Goal: Information Seeking & Learning: Learn about a topic

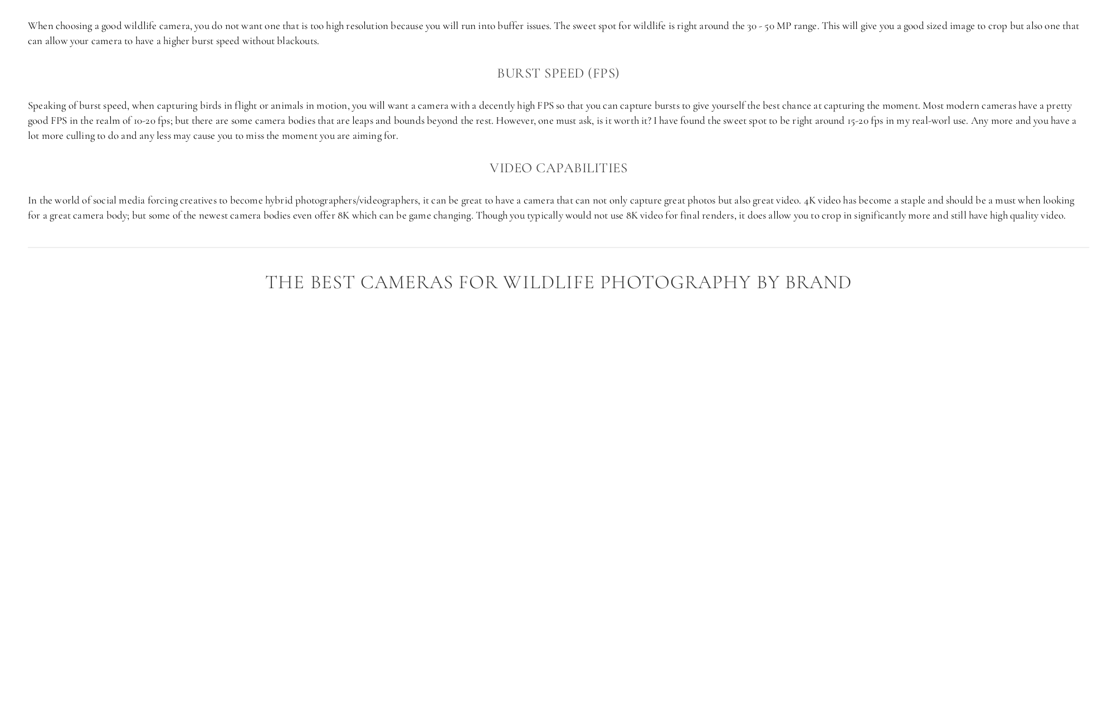
scroll to position [617, 0]
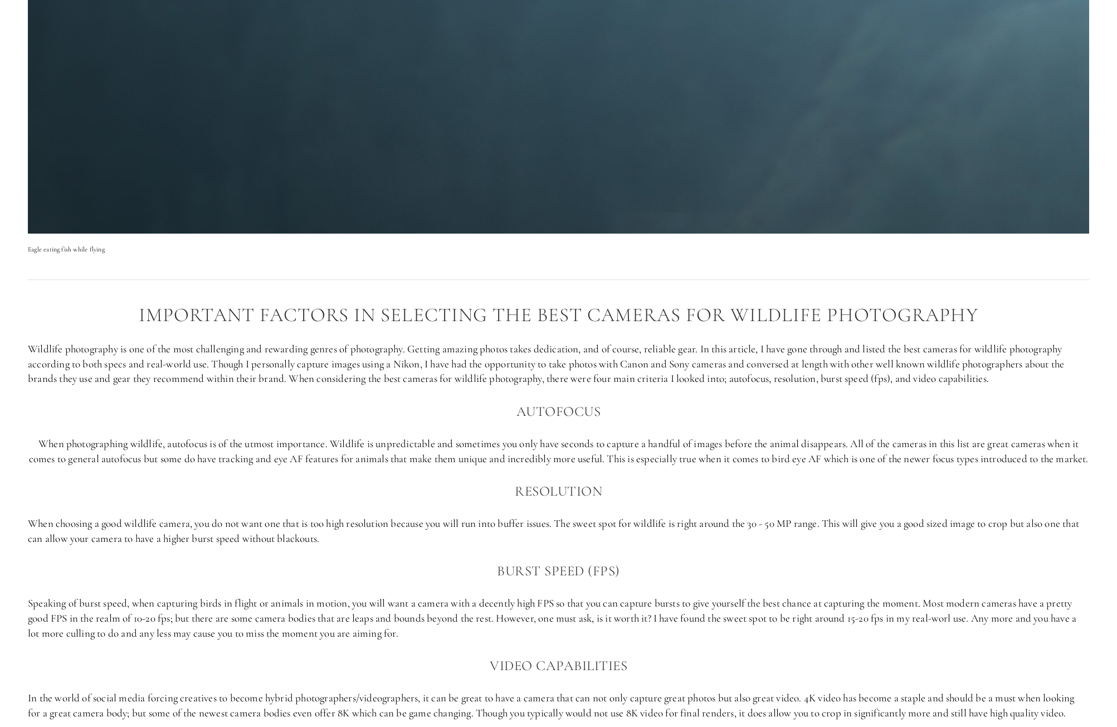
click at [572, 357] on p "Wildlife photography is one of the most challenging and rewarding genres of pho…" at bounding box center [559, 364] width 1062 height 45
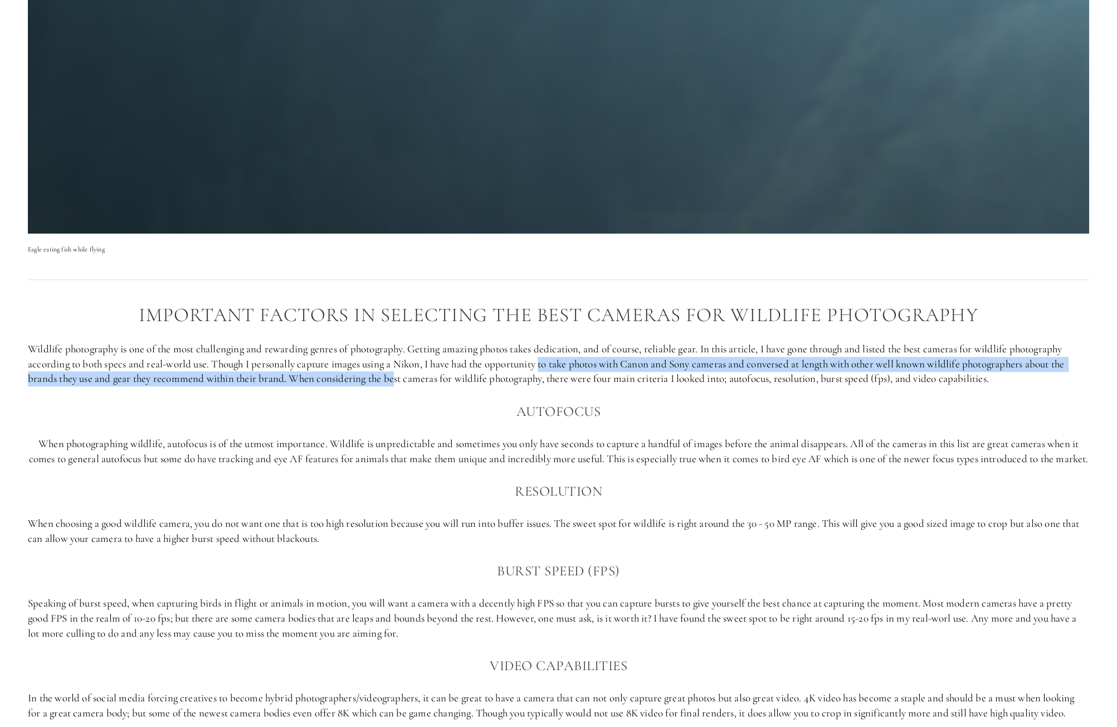
drag, startPoint x: 396, startPoint y: 372, endPoint x: 544, endPoint y: 368, distance: 148.8
click at [544, 368] on p "Wildlife photography is one of the most challenging and rewarding genres of pho…" at bounding box center [559, 364] width 1062 height 45
click at [546, 368] on p "Wildlife photography is one of the most challenging and rewarding genres of pho…" at bounding box center [559, 364] width 1062 height 45
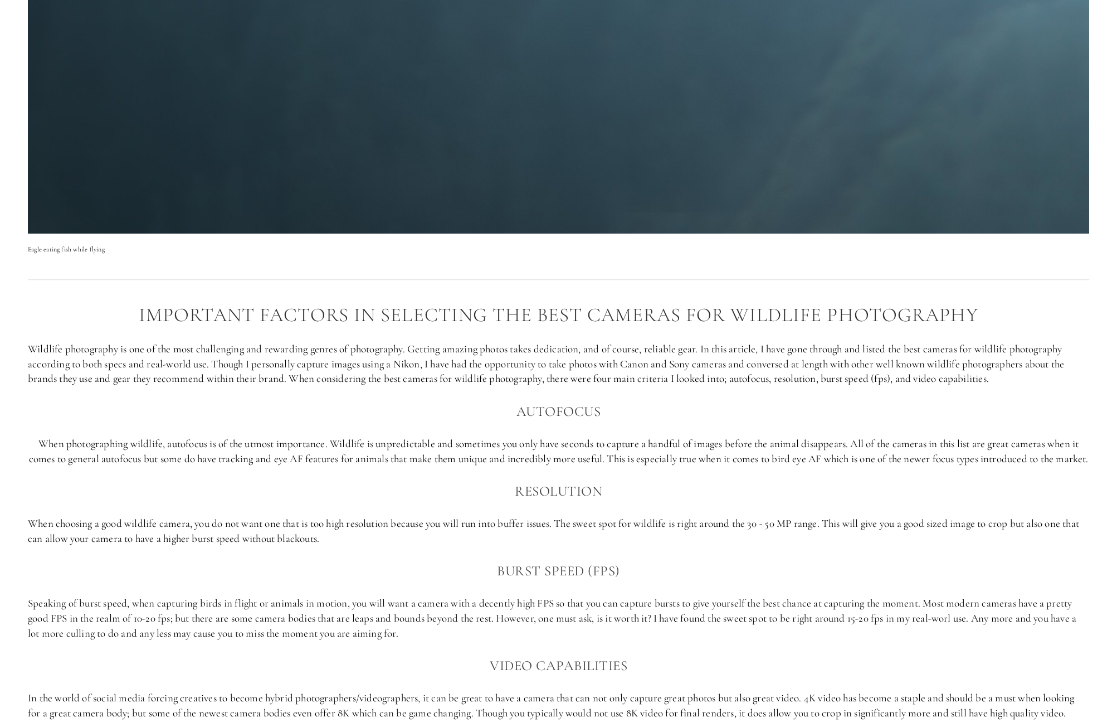
click at [561, 366] on p "Wildlife photography is one of the most challenging and rewarding genres of pho…" at bounding box center [559, 364] width 1062 height 45
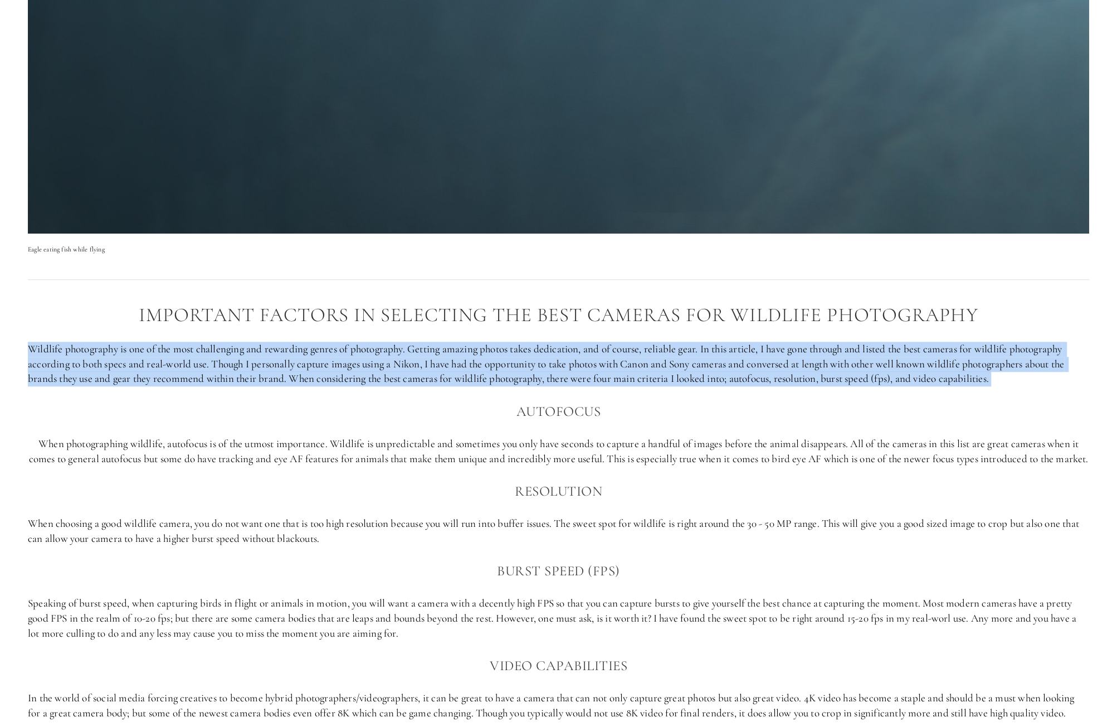
click at [561, 366] on p "Wildlife photography is one of the most challenging and rewarding genres of pho…" at bounding box center [559, 364] width 1062 height 45
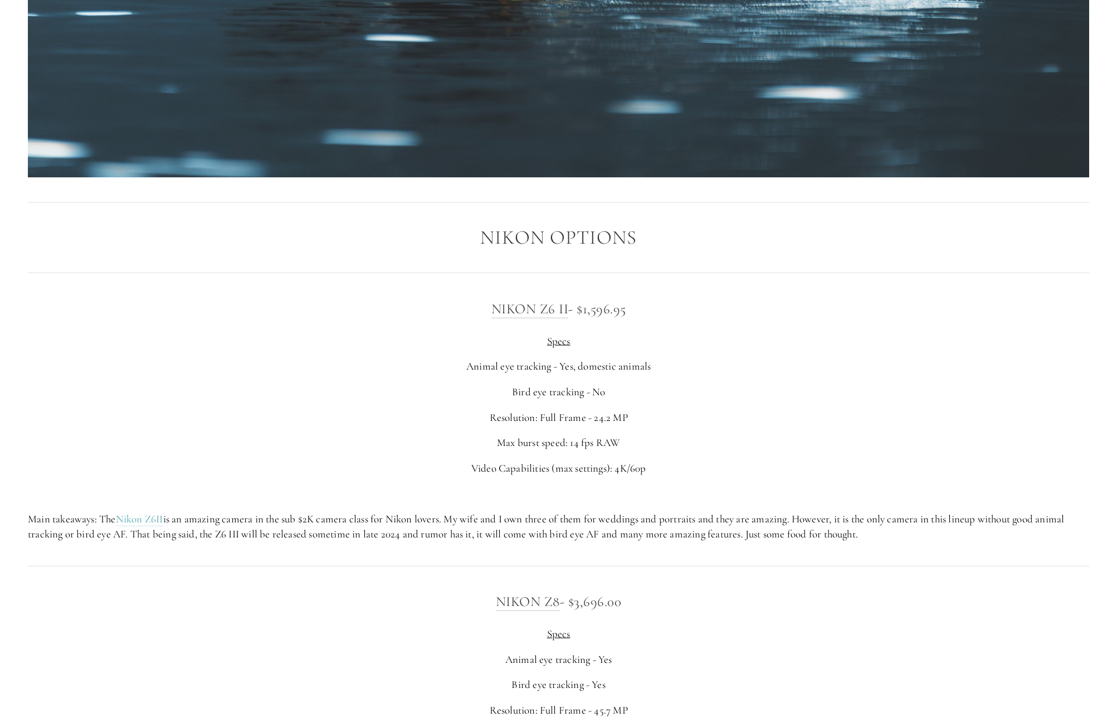
scroll to position [1846, 0]
click at [544, 318] on link "Nikon Z6 II" at bounding box center [530, 309] width 77 height 18
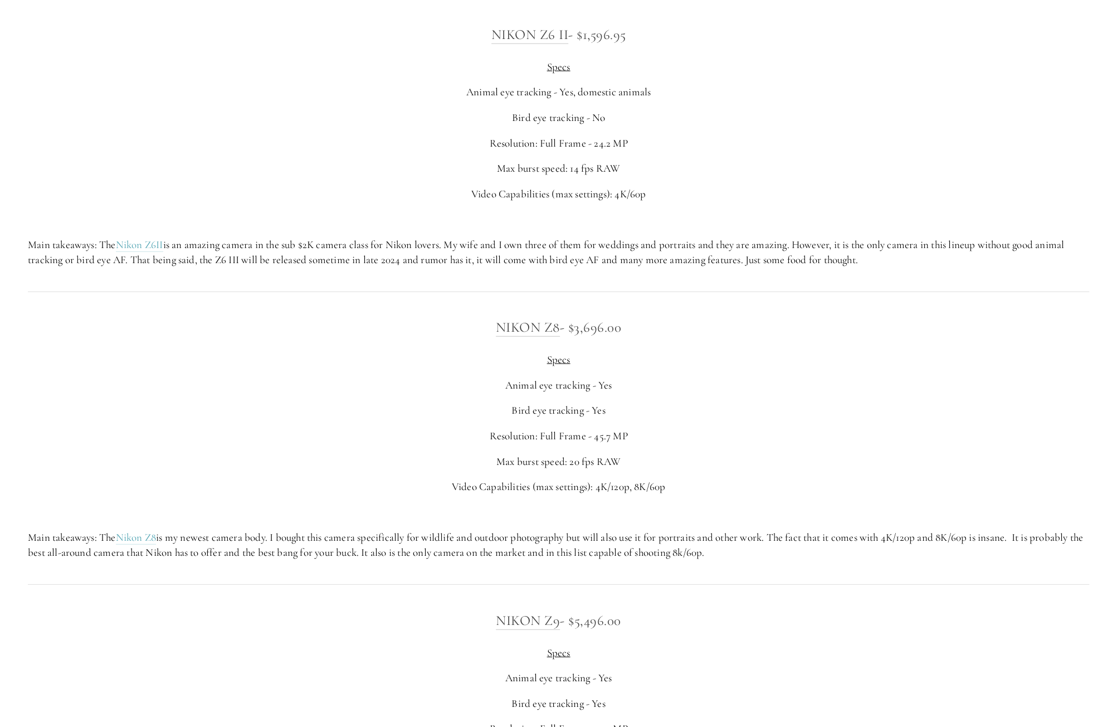
scroll to position [2292, 0]
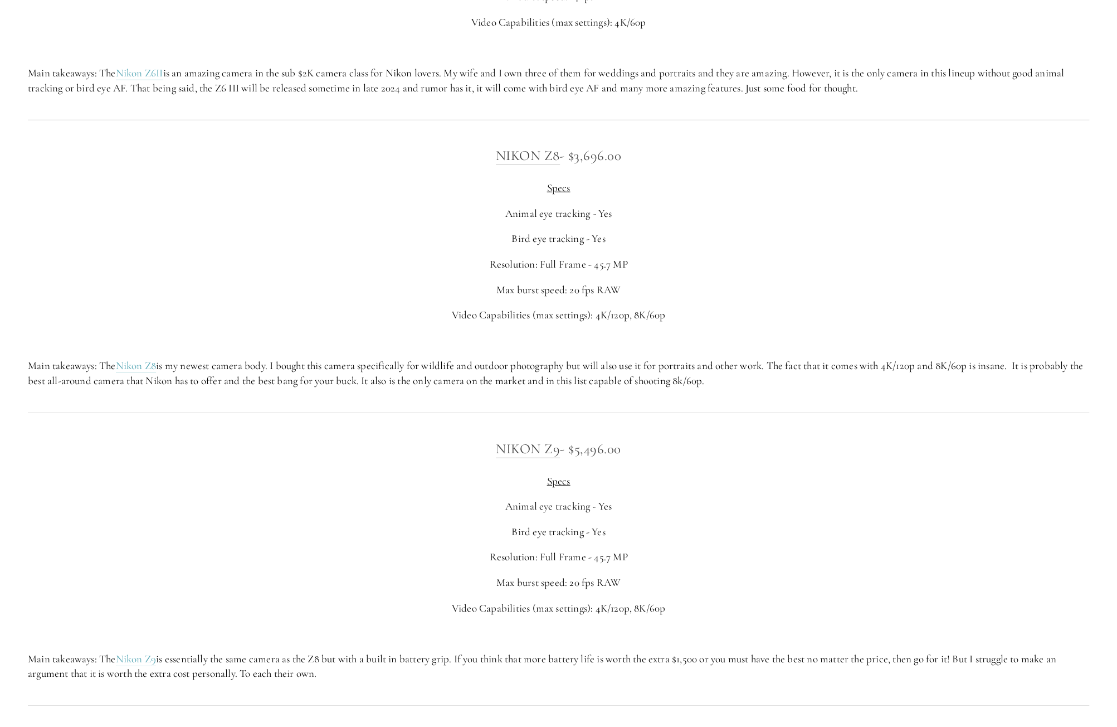
drag, startPoint x: 737, startPoint y: 386, endPoint x: 791, endPoint y: 389, distance: 54.2
click at [791, 388] on p "Main takeaways: The Nikon Z8 is my newest camera body. I bought this camera spe…" at bounding box center [559, 373] width 1062 height 30
